Goal: Task Accomplishment & Management: Manage account settings

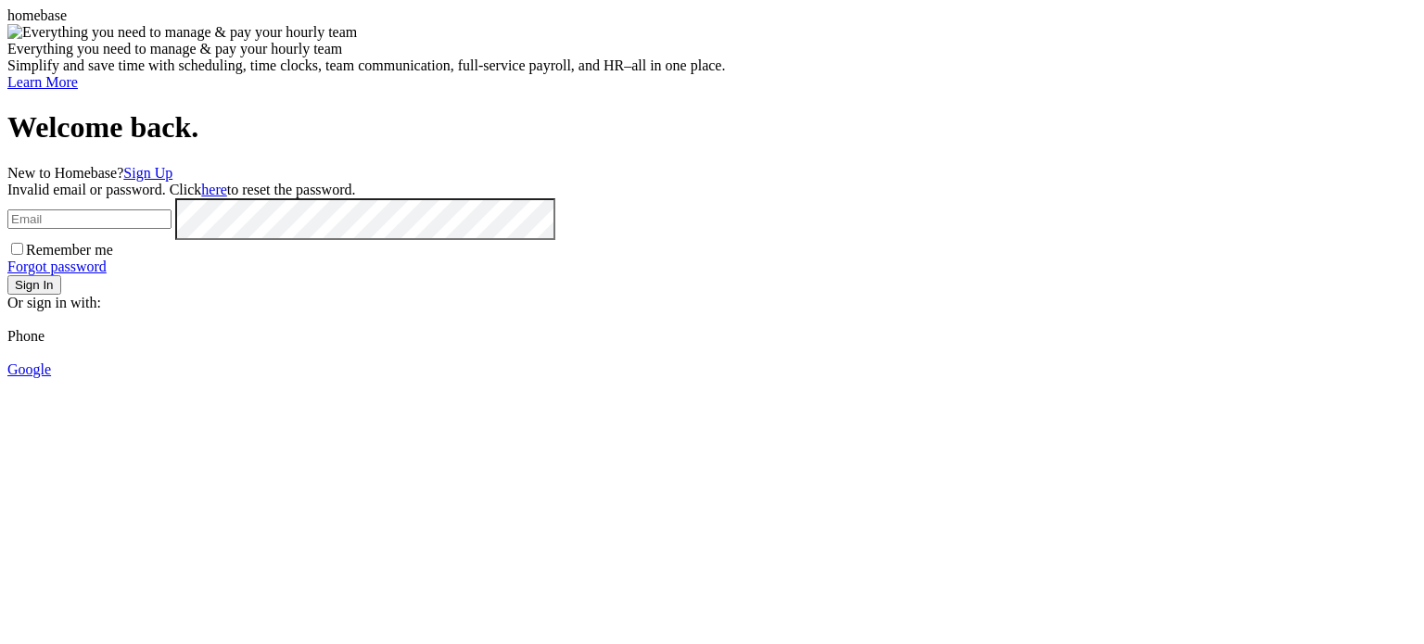
click at [172, 229] on input "email" at bounding box center [89, 219] width 164 height 19
type input "M"
type input "[PERSON_NAME][EMAIL_ADDRESS][PERSON_NAME][DOMAIN_NAME]"
click at [61, 295] on button "Sign In" at bounding box center [34, 284] width 54 height 19
